Goal: Task Accomplishment & Management: Use online tool/utility

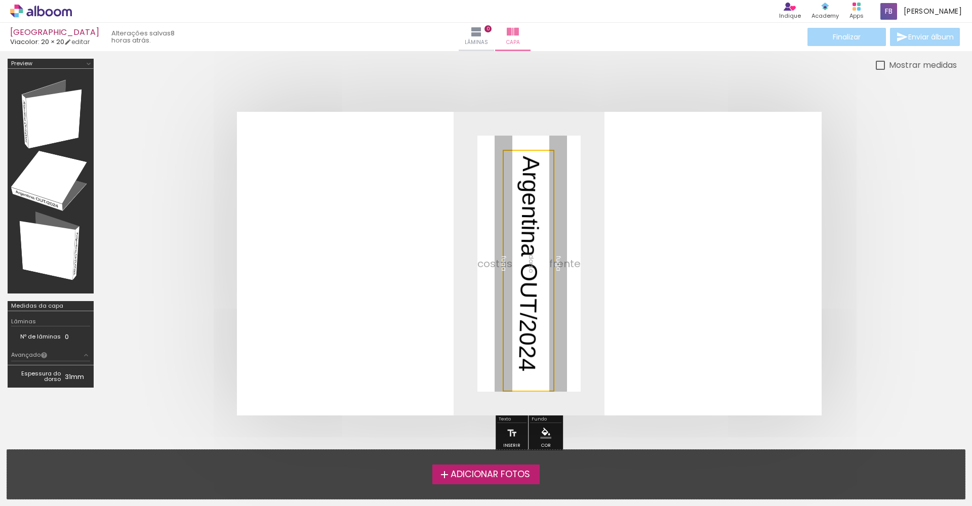
scroll to position [89, 0]
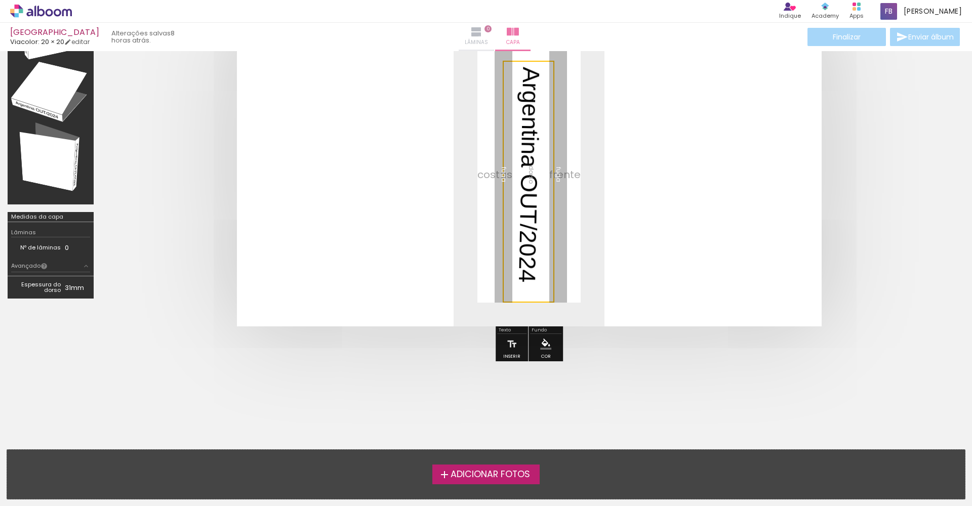
click at [471, 36] on iron-icon at bounding box center [476, 32] width 12 height 12
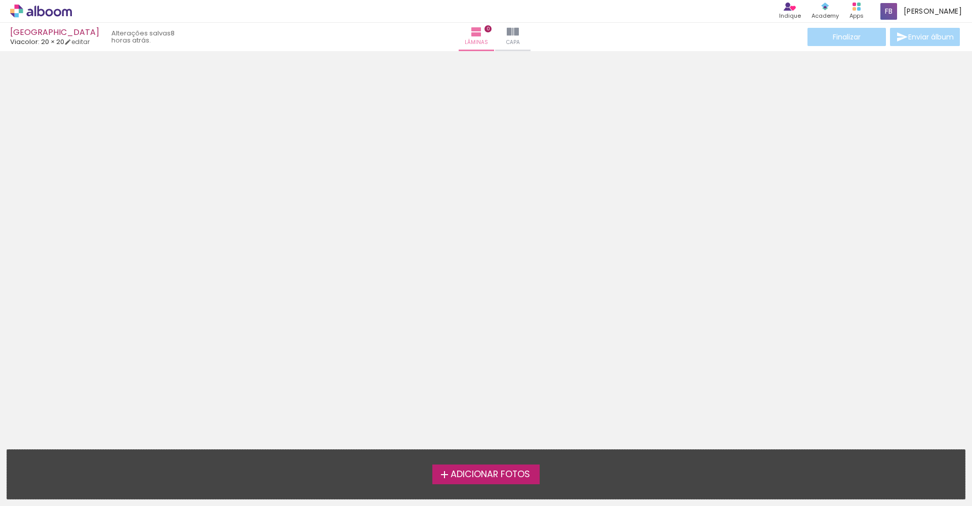
click at [29, 28] on div "[GEOGRAPHIC_DATA]" at bounding box center [54, 33] width 89 height 10
click at [47, 5] on icon at bounding box center [41, 11] width 62 height 13
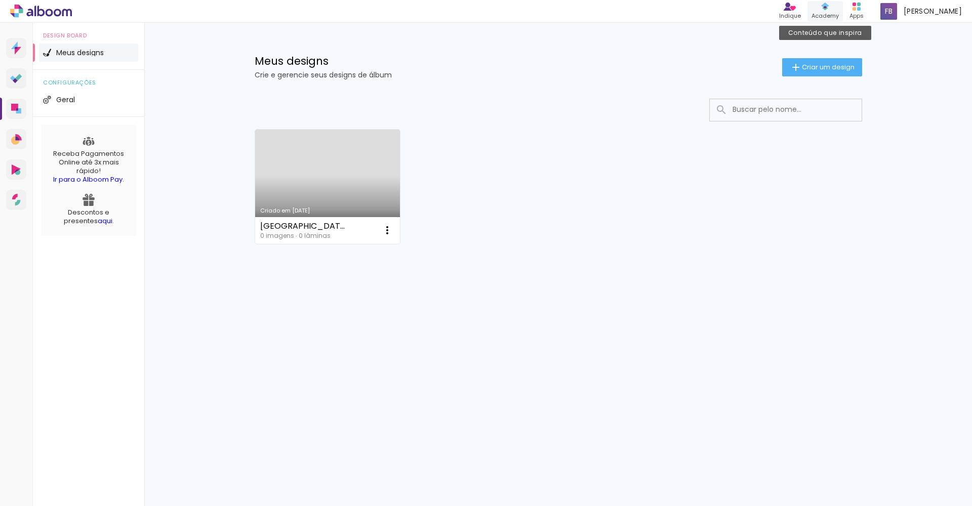
click at [843, 9] on div "Conteúdo que inspira Academy" at bounding box center [824, 11] width 35 height 21
click at [330, 216] on div "Criado em 12/08/25 Argentina 0 imagens ∙ 0 lâminas Abrir Fazer uma cópia Excluir" at bounding box center [328, 186] width 146 height 115
click at [300, 196] on link "Criado em [DATE]" at bounding box center [327, 187] width 145 height 114
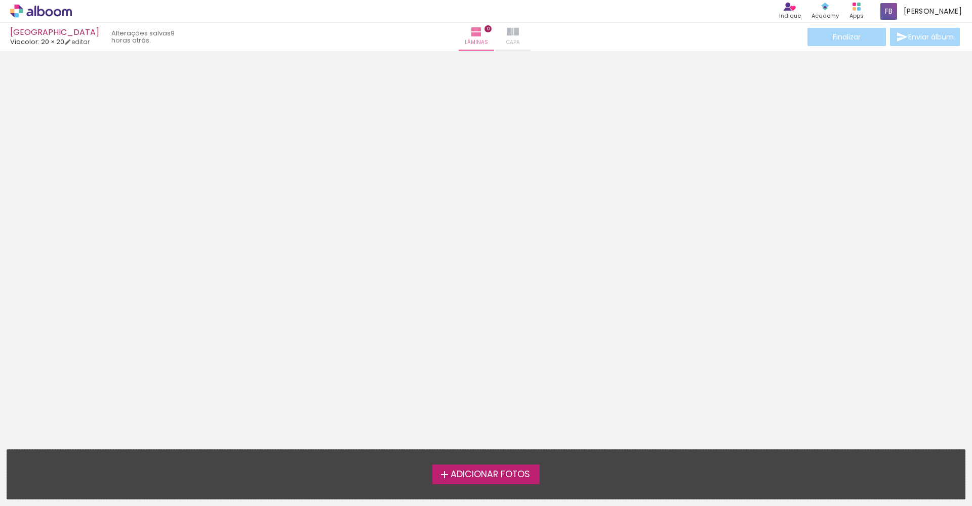
click at [507, 35] on iron-icon at bounding box center [513, 32] width 12 height 12
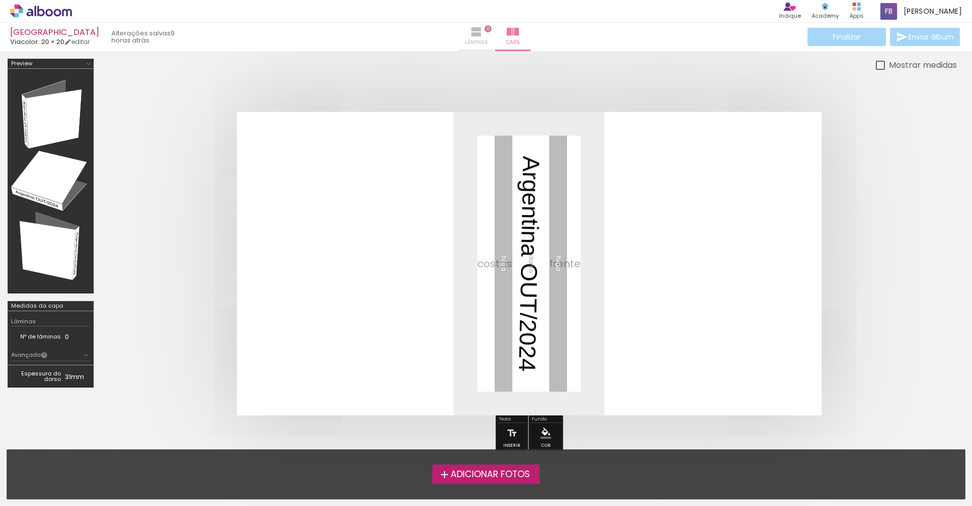
click at [468, 41] on span "Lâminas" at bounding box center [476, 42] width 23 height 9
